Goal: Information Seeking & Learning: Learn about a topic

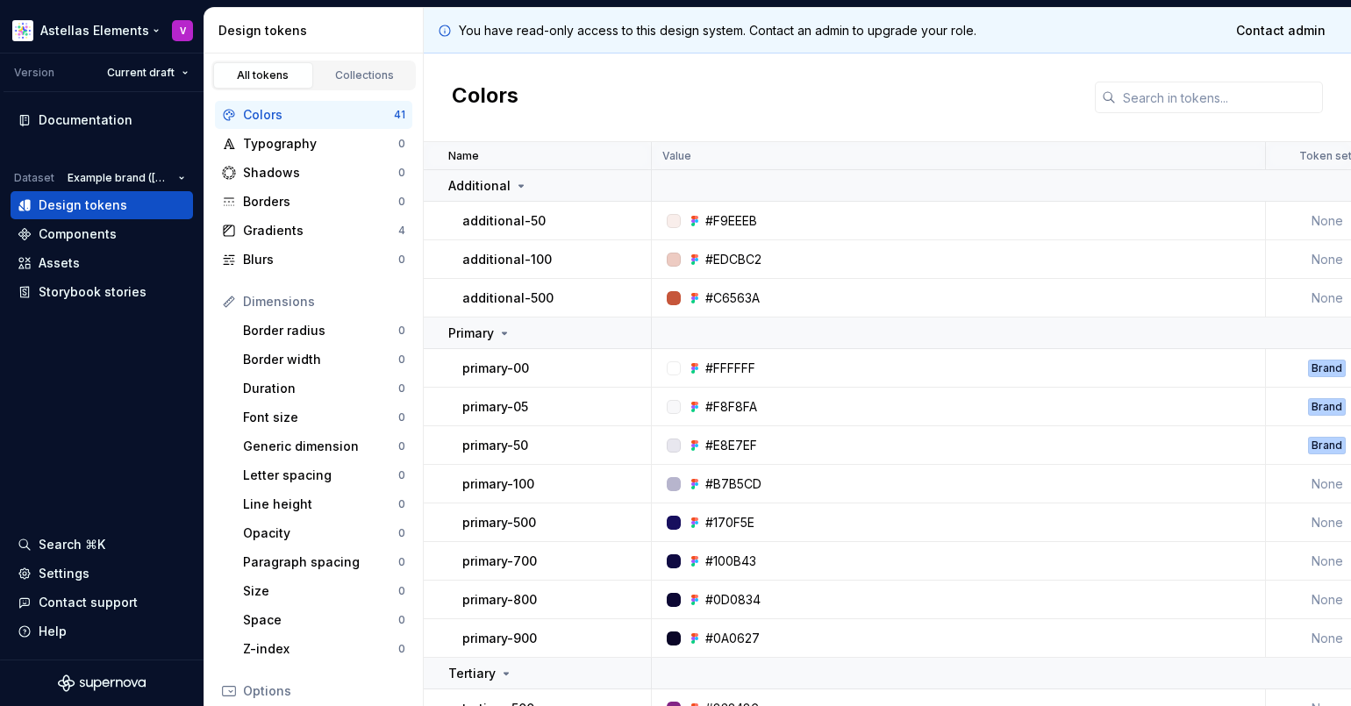
click at [132, 37] on html "Astellas Elements V Version Current draft Documentation Dataset Example brand (…" at bounding box center [675, 353] width 1351 height 706
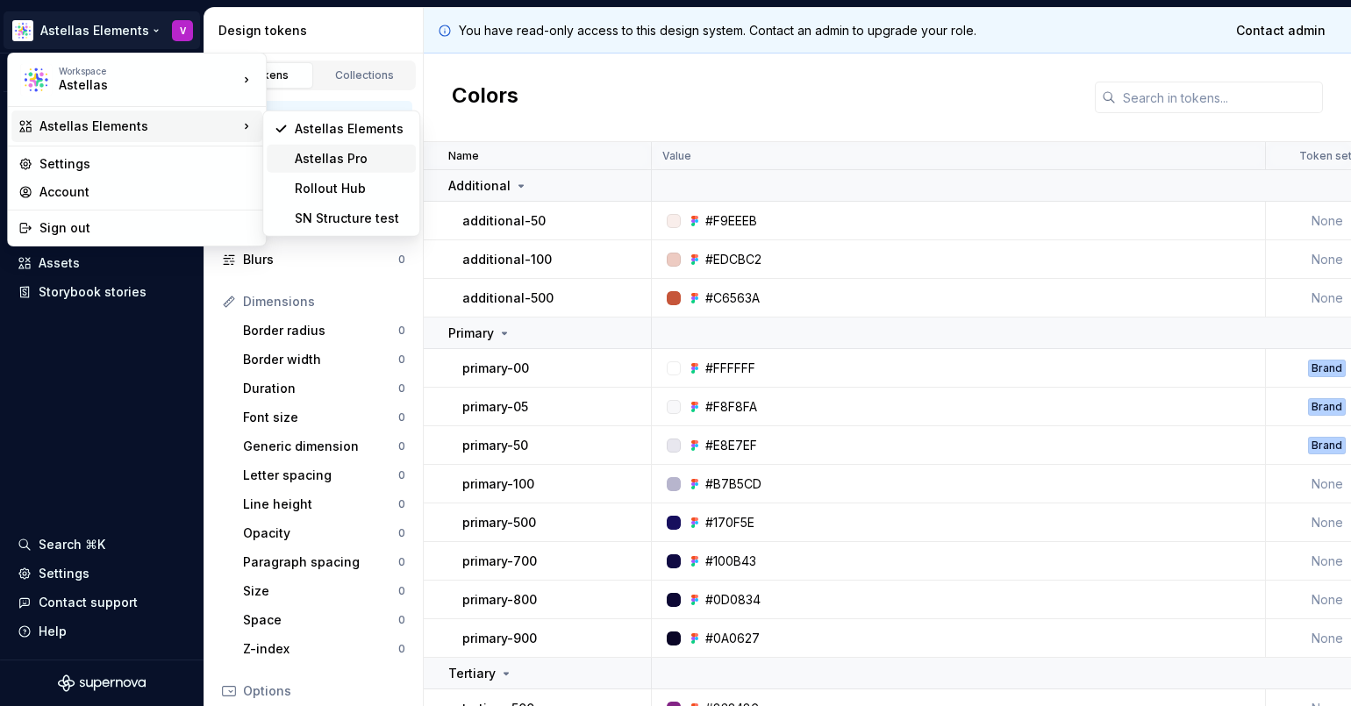
click at [325, 157] on div "Astellas Pro" at bounding box center [352, 159] width 114 height 18
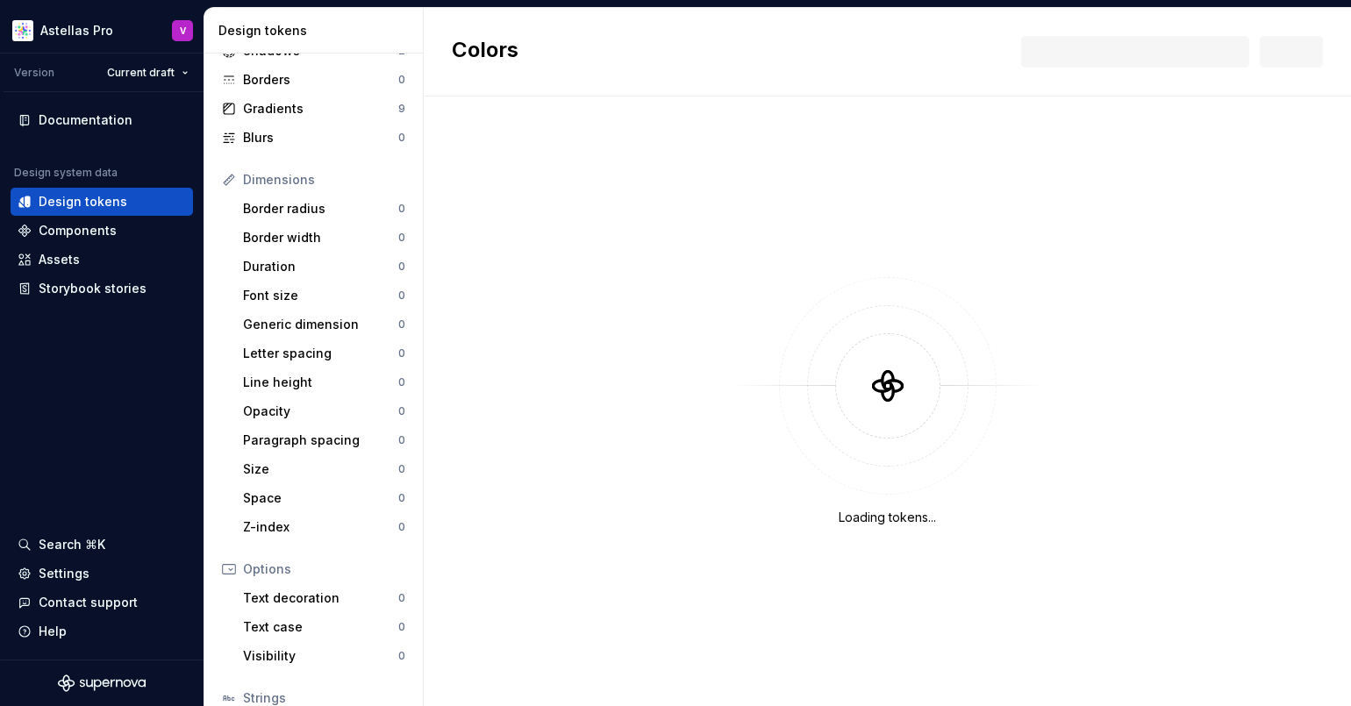
scroll to position [254, 0]
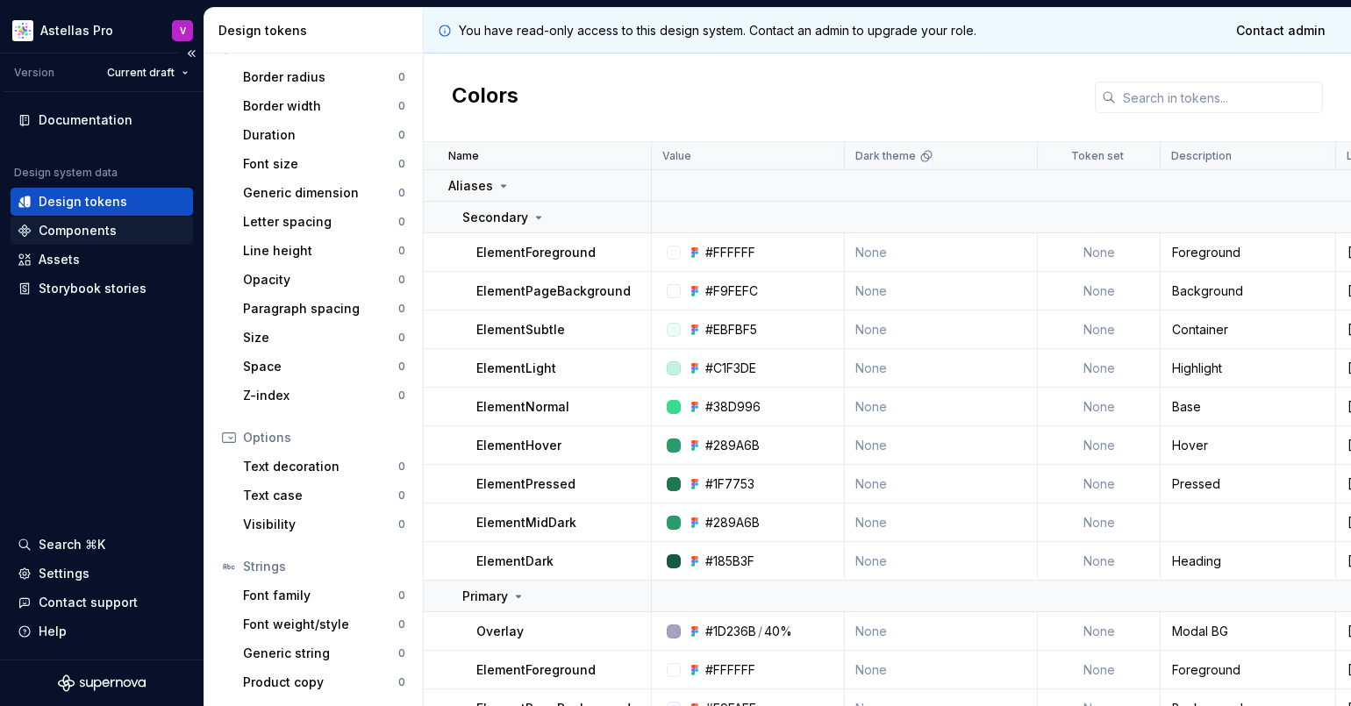
click at [92, 228] on div "Components" at bounding box center [78, 231] width 78 height 18
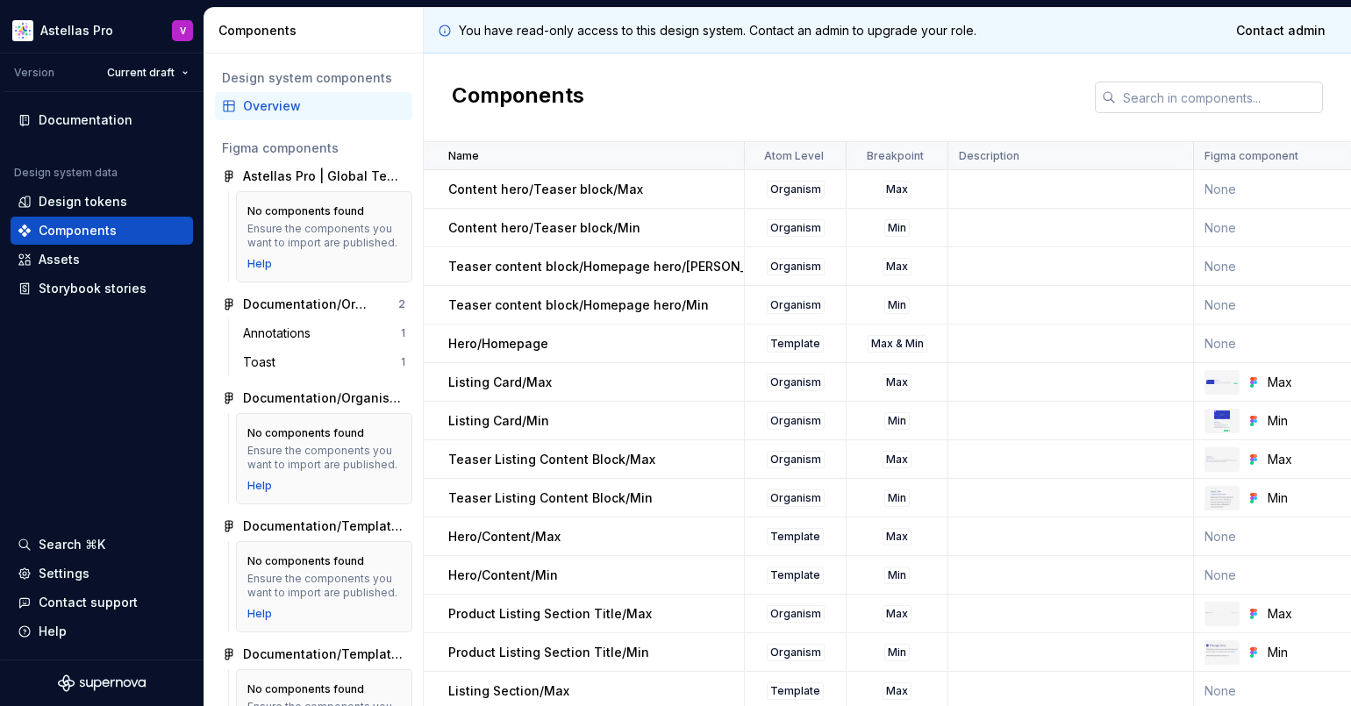
click at [1149, 97] on input "text" at bounding box center [1219, 98] width 207 height 32
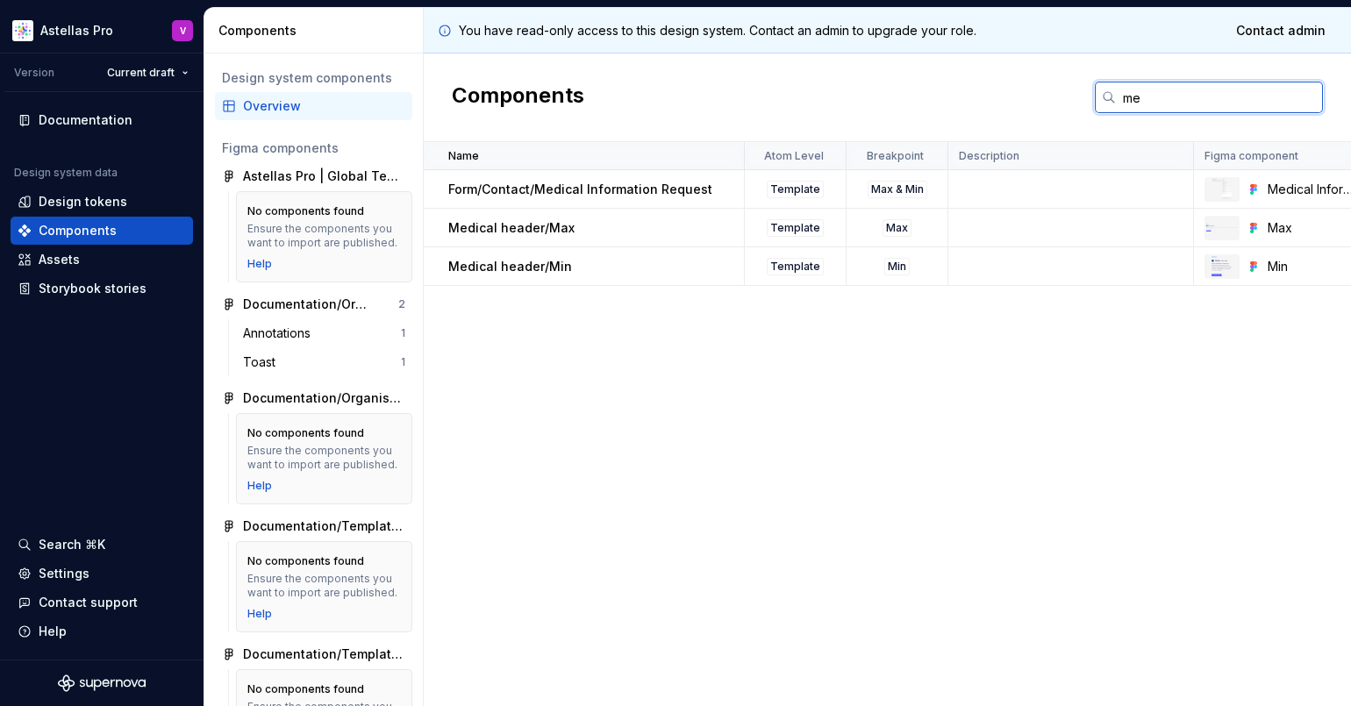
type input "m"
type input "search"
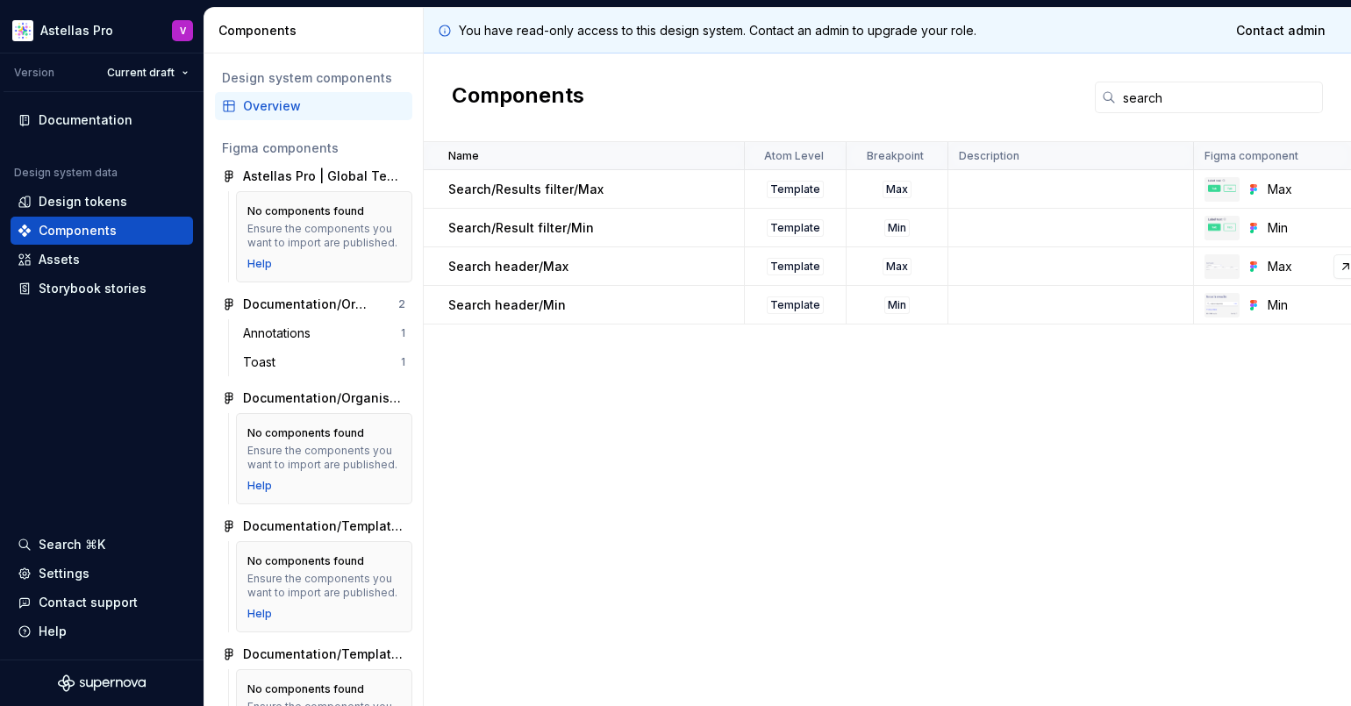
click at [1214, 262] on img at bounding box center [1222, 265] width 32 height 7
click at [519, 268] on p "Search header/Max" at bounding box center [508, 267] width 120 height 18
drag, startPoint x: 519, startPoint y: 268, endPoint x: 603, endPoint y: 312, distance: 94.2
click at [603, 312] on div "Search header/Min" at bounding box center [595, 306] width 295 height 18
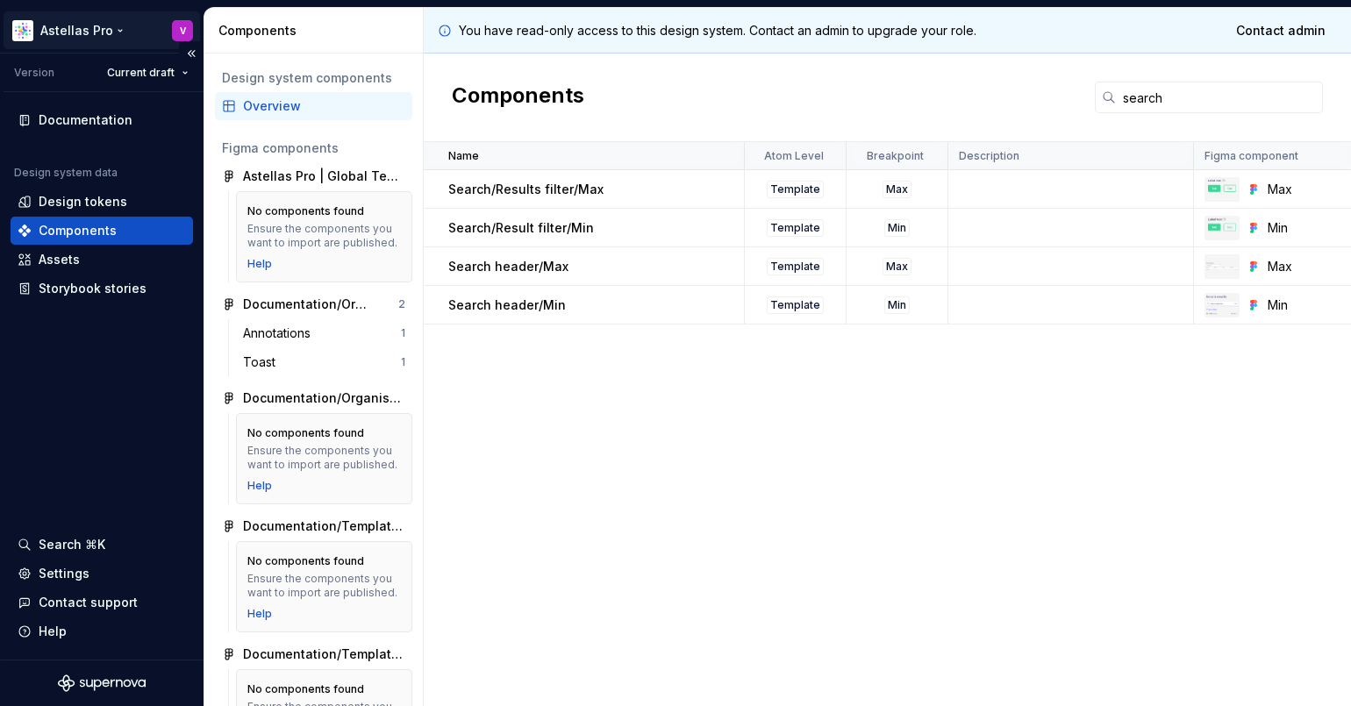
click at [83, 25] on html "Astellas Pro V Version Current draft Documentation Design system data Design to…" at bounding box center [675, 353] width 1351 height 706
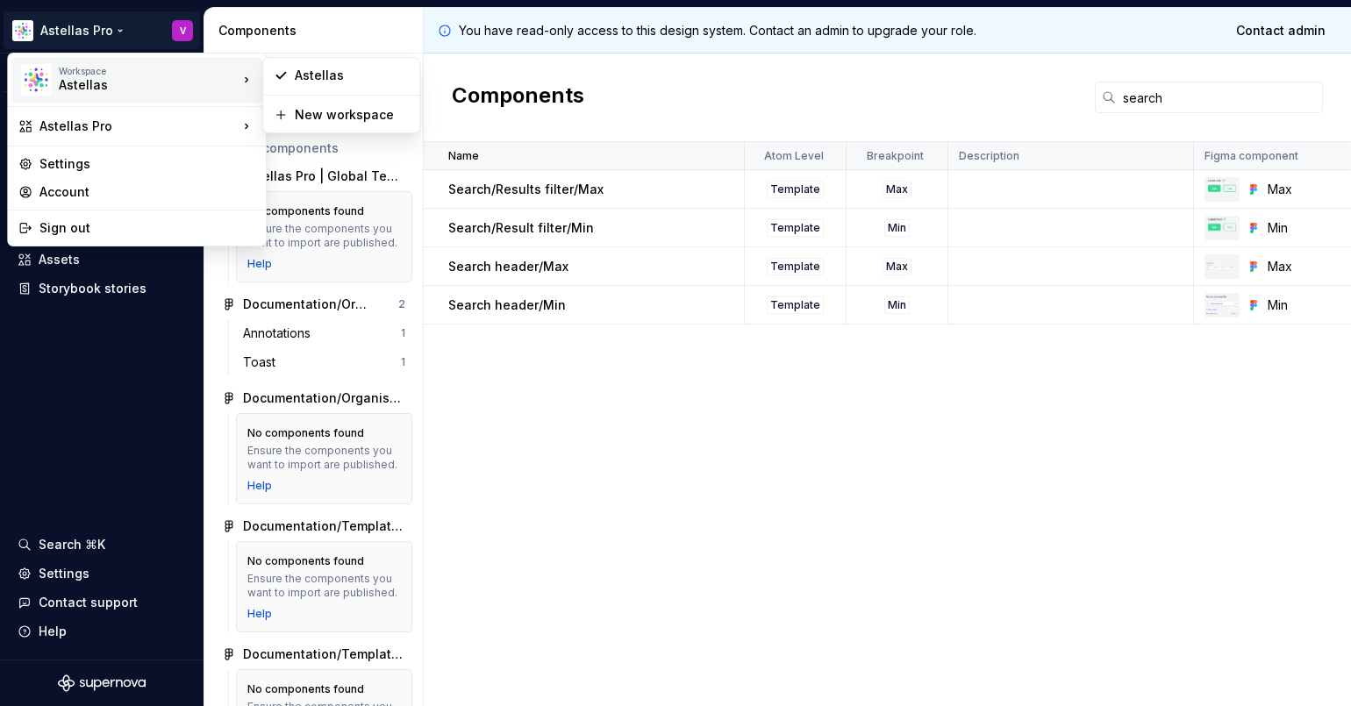
click at [77, 74] on div "Workspace" at bounding box center [148, 71] width 179 height 11
click at [129, 72] on div "Workspace" at bounding box center [148, 71] width 179 height 11
click at [128, 71] on div "Workspace" at bounding box center [148, 71] width 179 height 11
drag, startPoint x: 31, startPoint y: 65, endPoint x: 62, endPoint y: 50, distance: 34.9
click at [30, 64] on img at bounding box center [36, 80] width 32 height 32
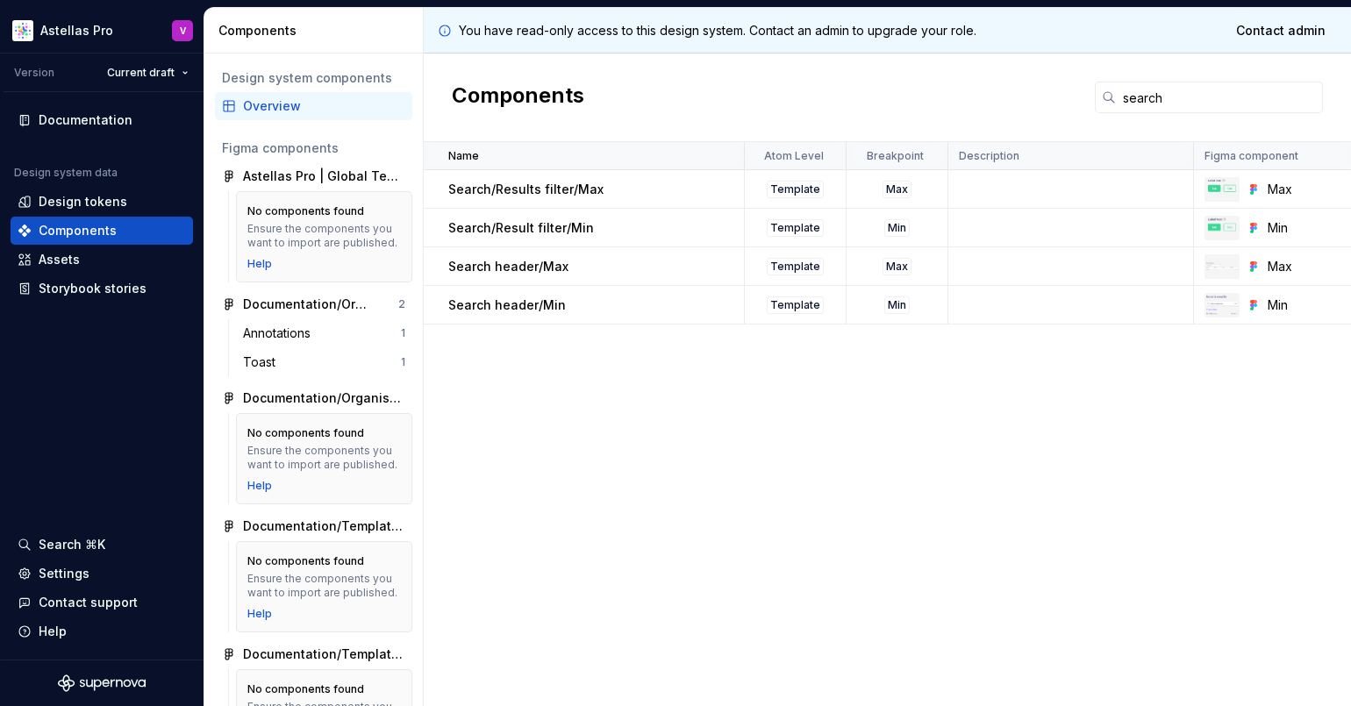
click at [809, 492] on html "Astellas Pro V Version Current draft Documentation Design system data Design to…" at bounding box center [675, 353] width 1351 height 706
click at [84, 261] on div "Assets" at bounding box center [102, 260] width 168 height 18
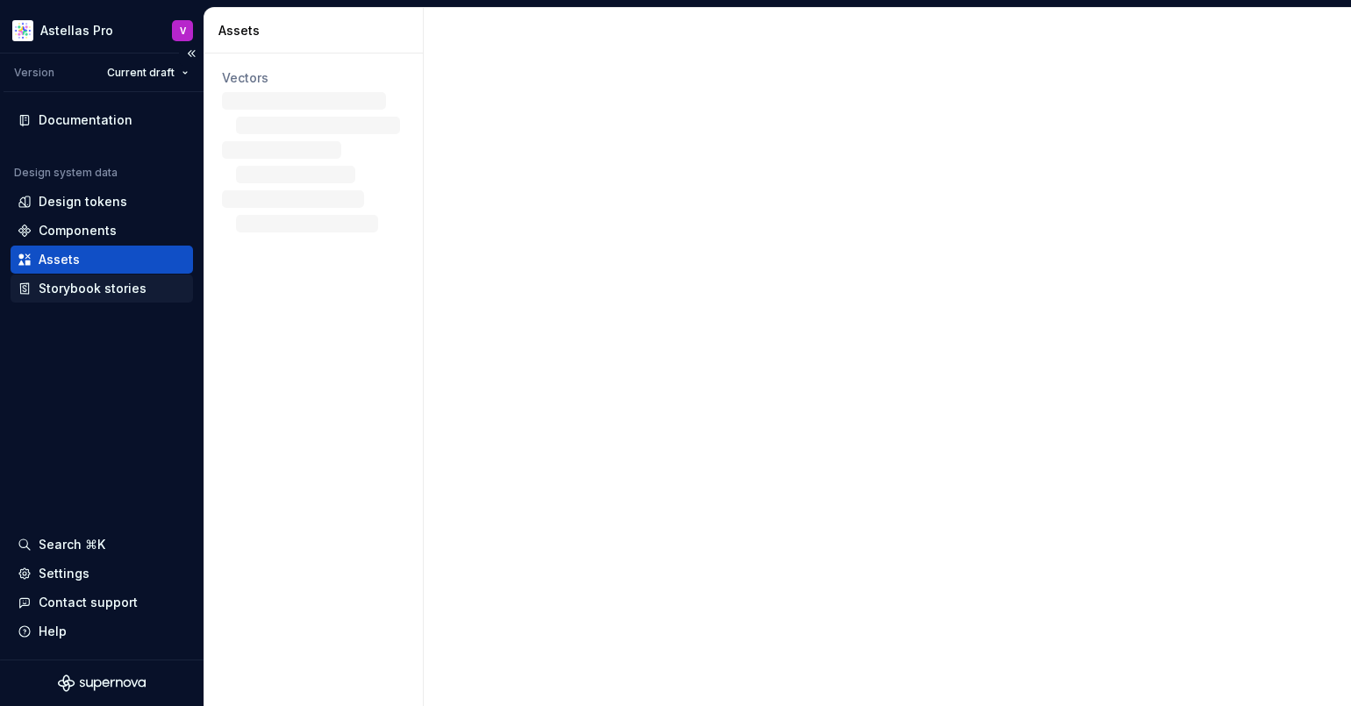
click at [89, 285] on div "Storybook stories" at bounding box center [93, 289] width 108 height 18
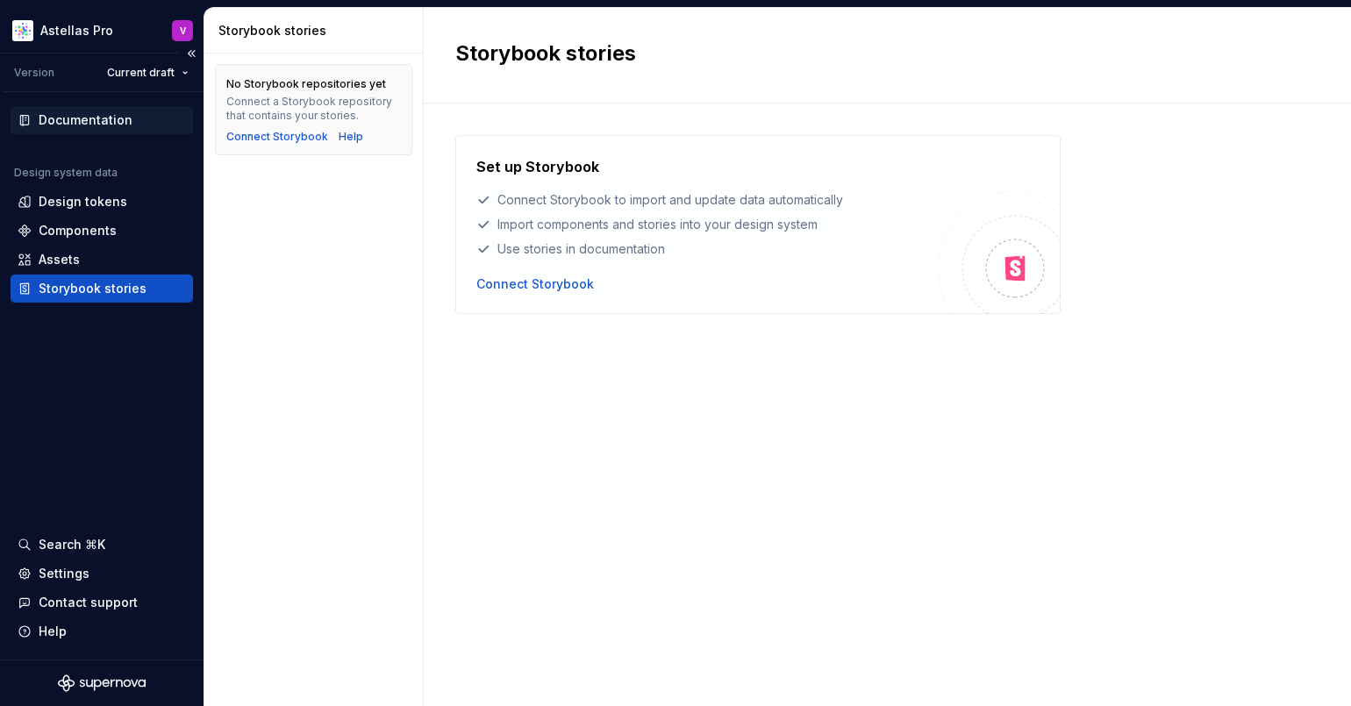
click at [114, 106] on div "Documentation" at bounding box center [102, 120] width 182 height 28
click at [131, 123] on div "Documentation" at bounding box center [102, 120] width 168 height 18
